Goal: Information Seeking & Learning: Learn about a topic

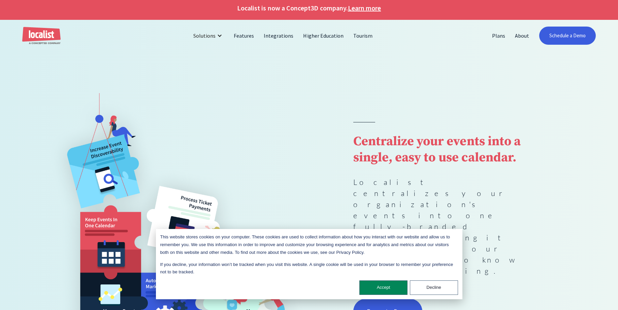
scroll to position [4, 0]
drag, startPoint x: 392, startPoint y: 292, endPoint x: 344, endPoint y: 310, distance: 50.6
click at [392, 292] on button "Accept" at bounding box center [383, 288] width 48 height 14
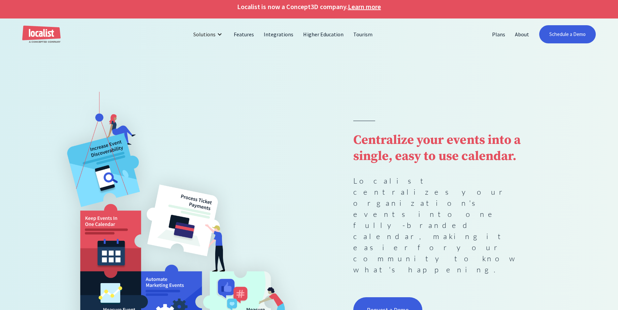
scroll to position [0, 0]
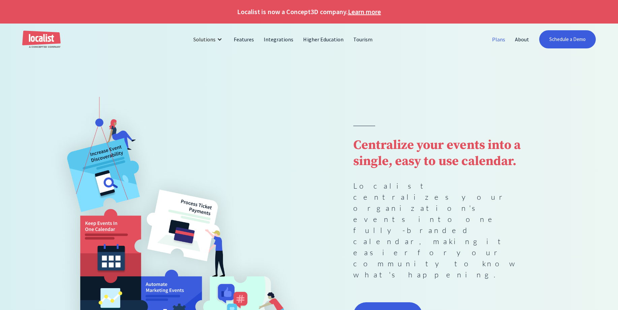
click at [498, 37] on link "Plans" at bounding box center [498, 39] width 23 height 16
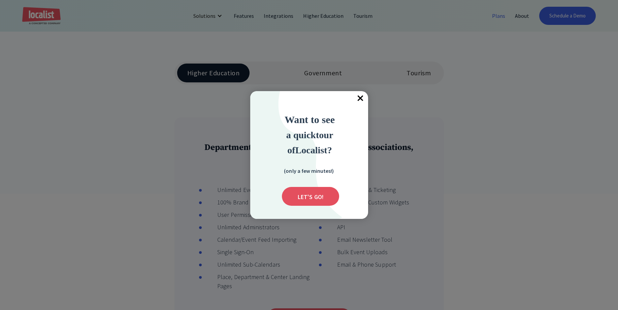
scroll to position [180, 0]
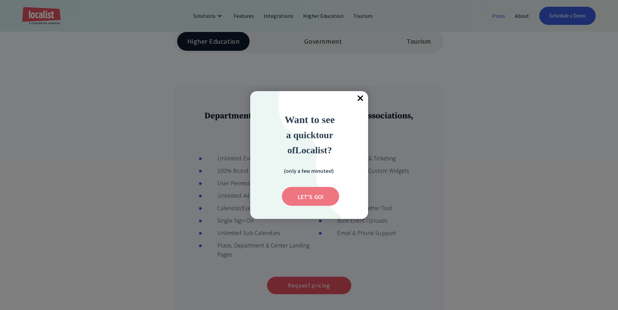
click at [312, 203] on input "Submit" at bounding box center [310, 196] width 57 height 19
